Goal: Task Accomplishment & Management: Complete application form

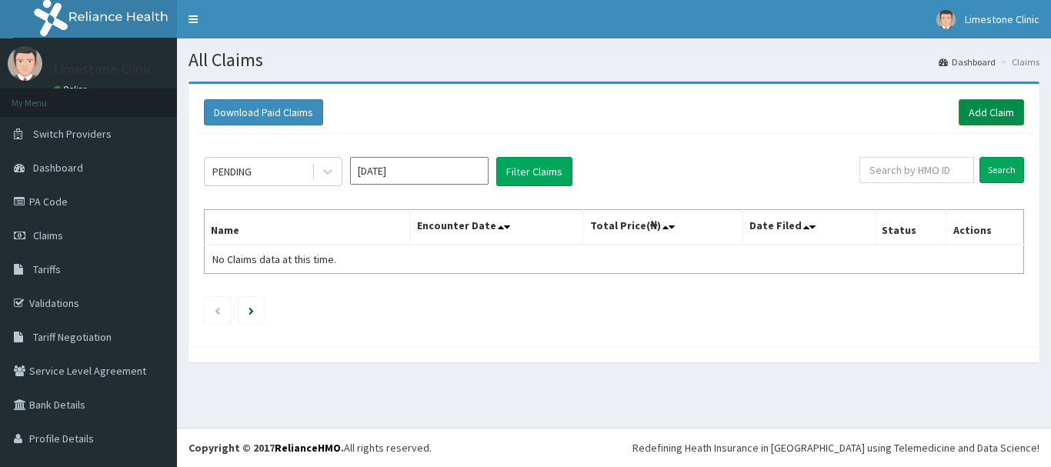
click at [966, 116] on link "Add Claim" at bounding box center [991, 112] width 65 height 26
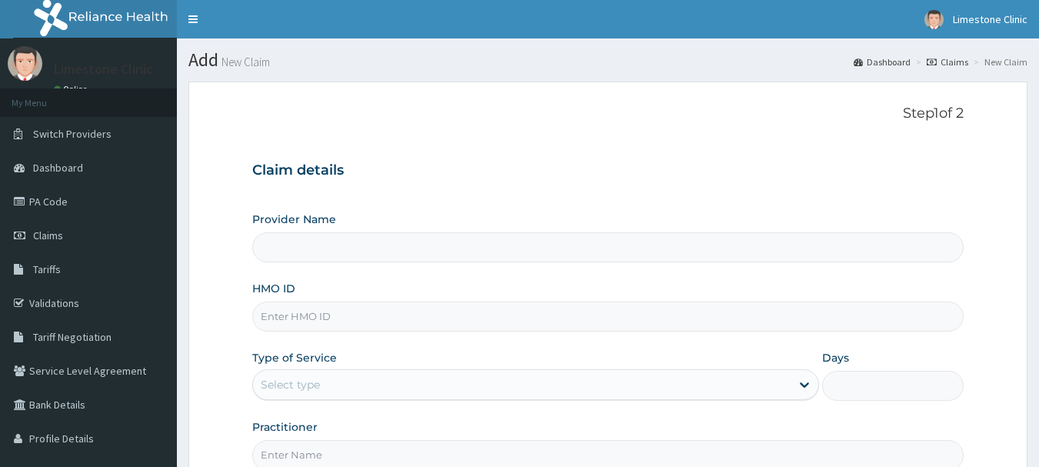
click at [330, 318] on input "HMO ID" at bounding box center [608, 317] width 712 height 30
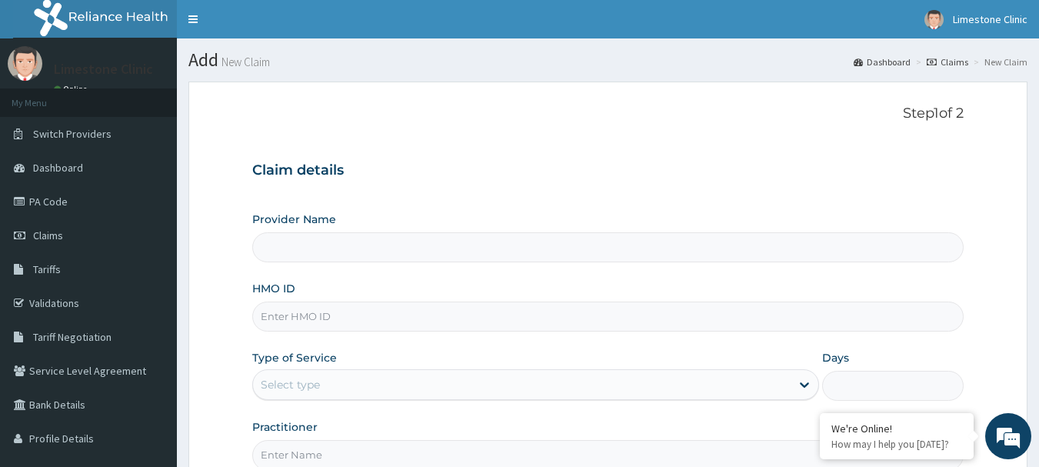
type input "Limestone Medical Clinic"
type input "HMN/10042/A"
click at [331, 388] on div "Select type" at bounding box center [522, 384] width 538 height 25
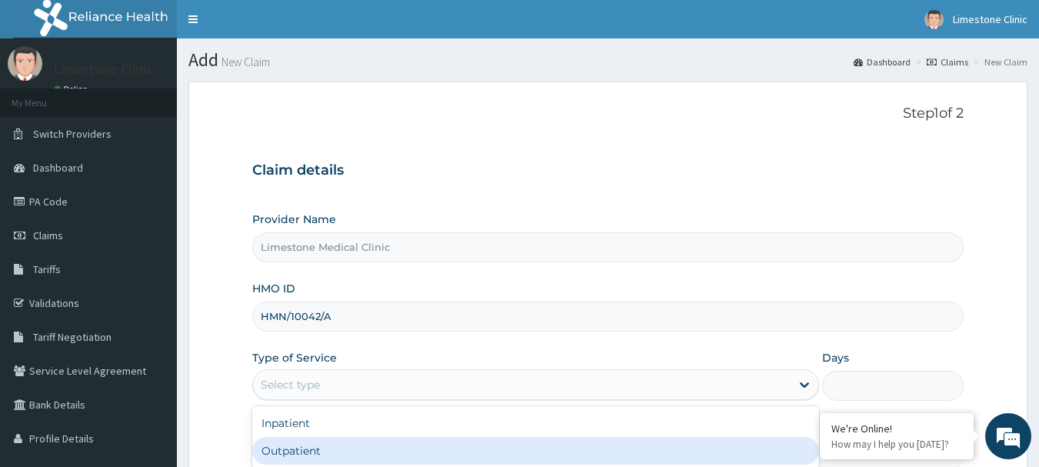
click at [292, 453] on div "Outpatient" at bounding box center [535, 451] width 567 height 28
type input "1"
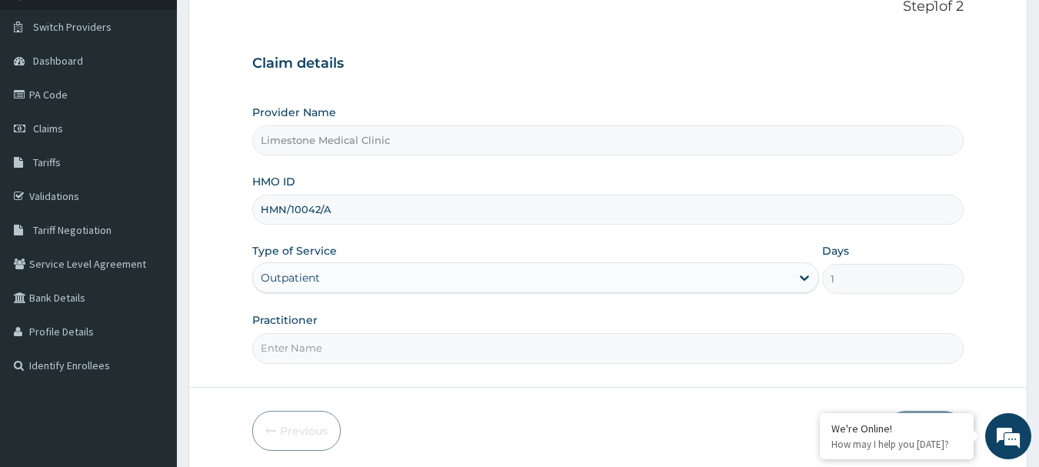
scroll to position [165, 0]
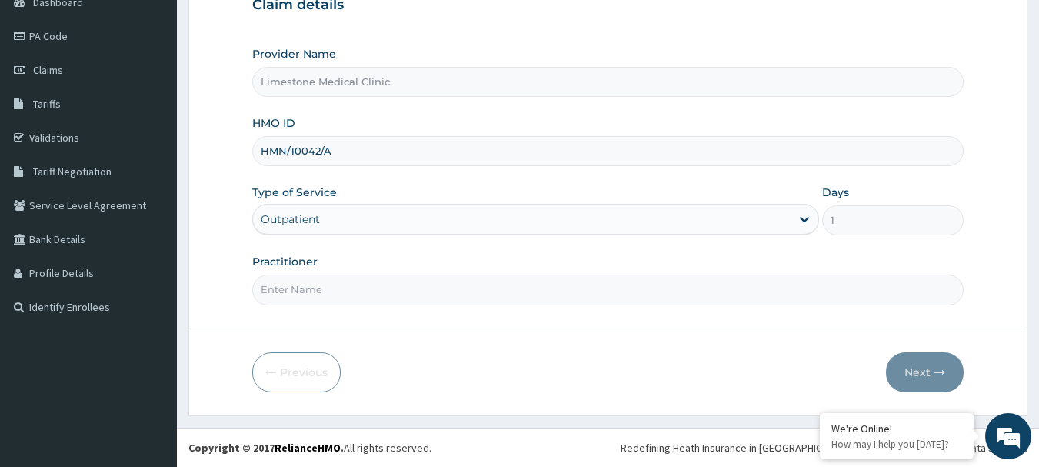
click at [322, 288] on input "Practitioner" at bounding box center [608, 290] width 712 height 30
paste input "DR. [GEOGRAPHIC_DATA]"
type input "DR. [GEOGRAPHIC_DATA]"
click at [919, 382] on button "Next" at bounding box center [925, 372] width 78 height 40
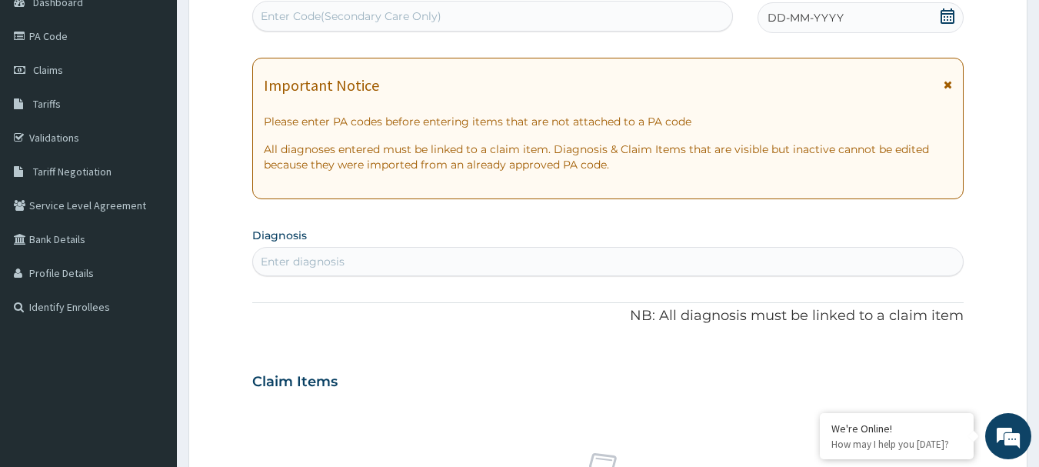
click at [953, 15] on icon at bounding box center [947, 15] width 15 height 15
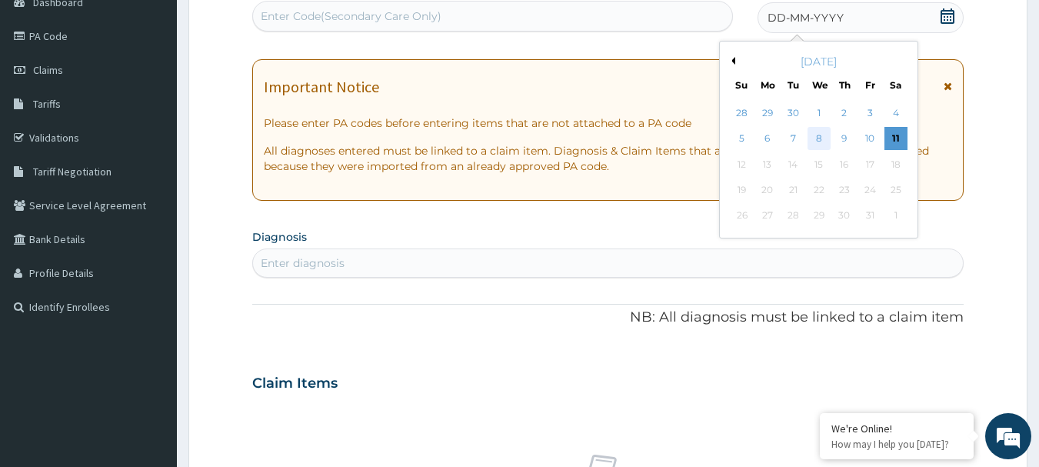
click at [818, 135] on div "8" at bounding box center [819, 139] width 23 height 23
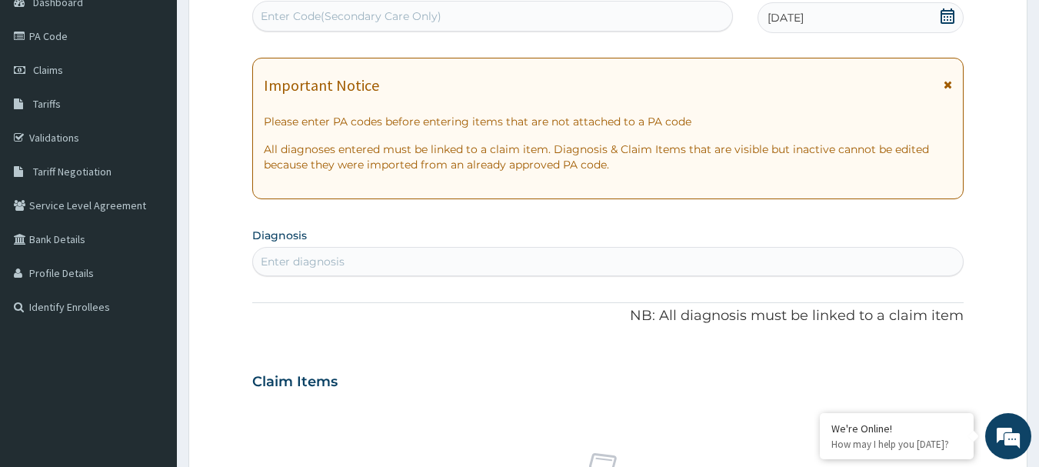
click at [789, 255] on div "Enter diagnosis" at bounding box center [608, 261] width 711 height 25
type input "PLASMOD"
click at [329, 263] on div "Enter diagnosis" at bounding box center [608, 261] width 711 height 25
type input "T"
type input "MALA"
